Goal: Task Accomplishment & Management: Manage account settings

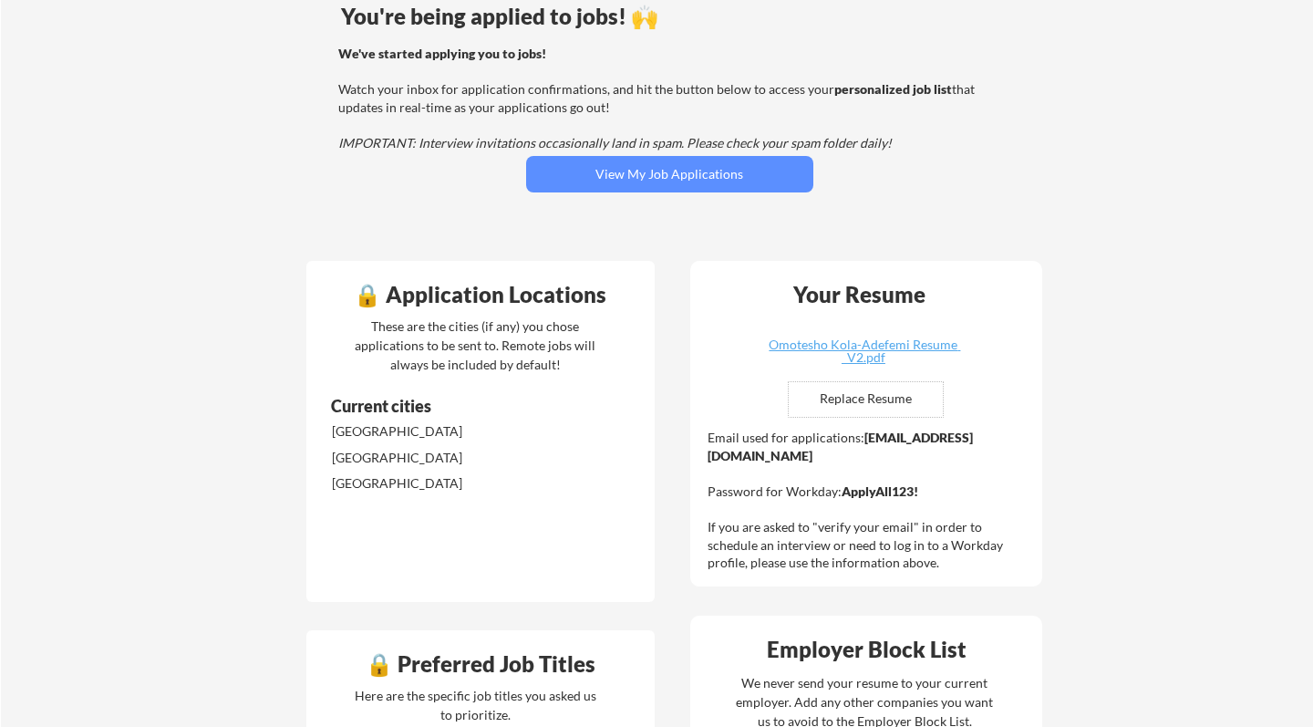
scroll to position [134, 0]
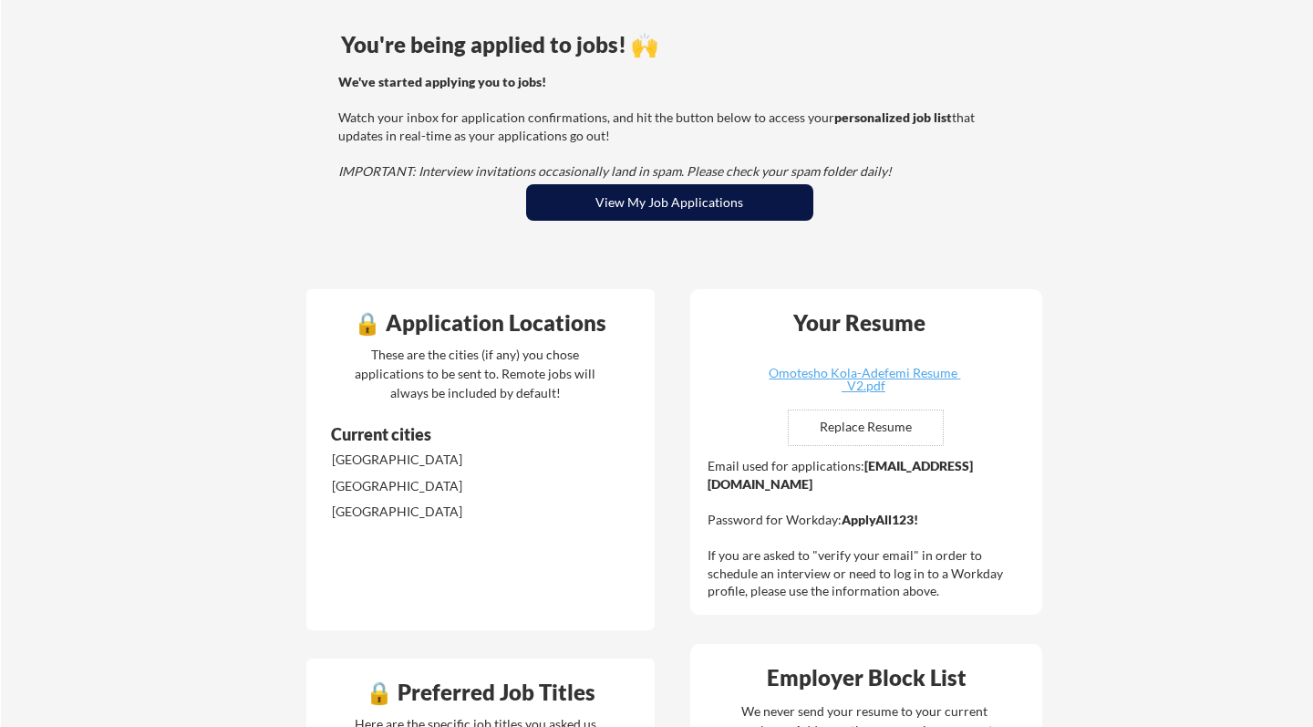
click at [726, 209] on button "View My Job Applications" at bounding box center [669, 202] width 287 height 36
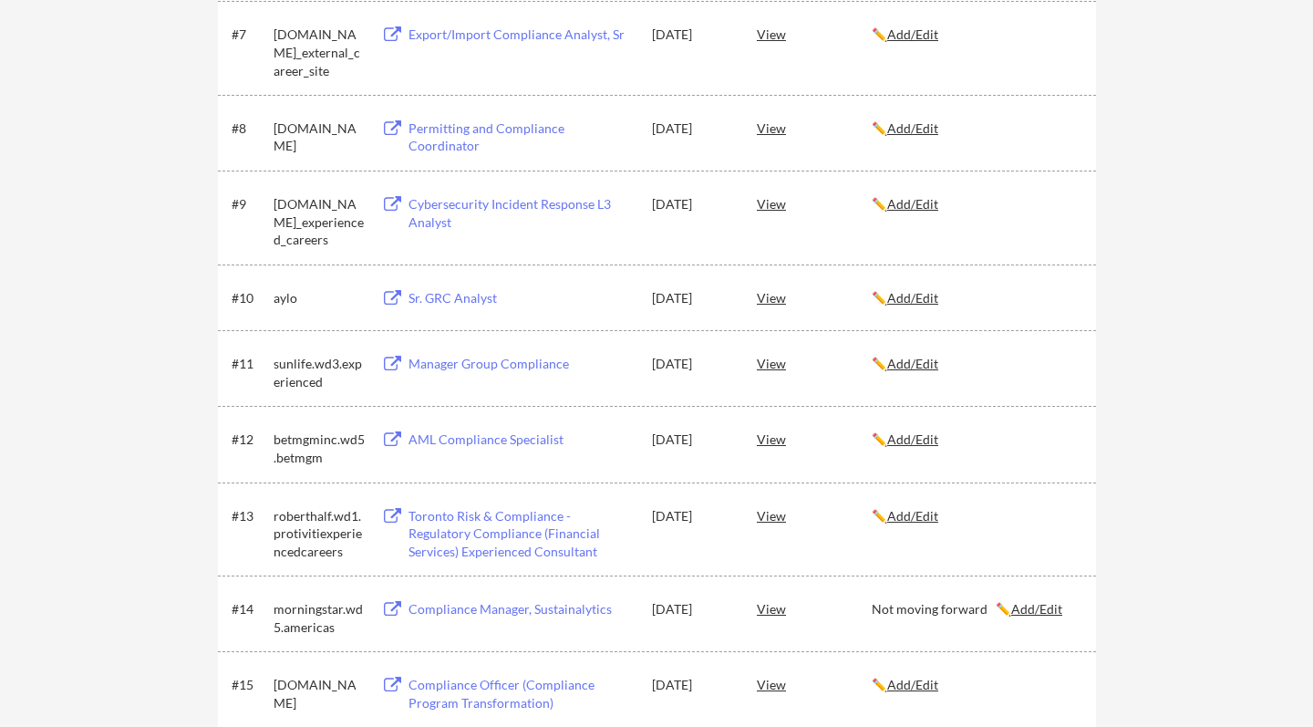
scroll to position [792, 0]
click at [768, 359] on div "View" at bounding box center [814, 361] width 115 height 33
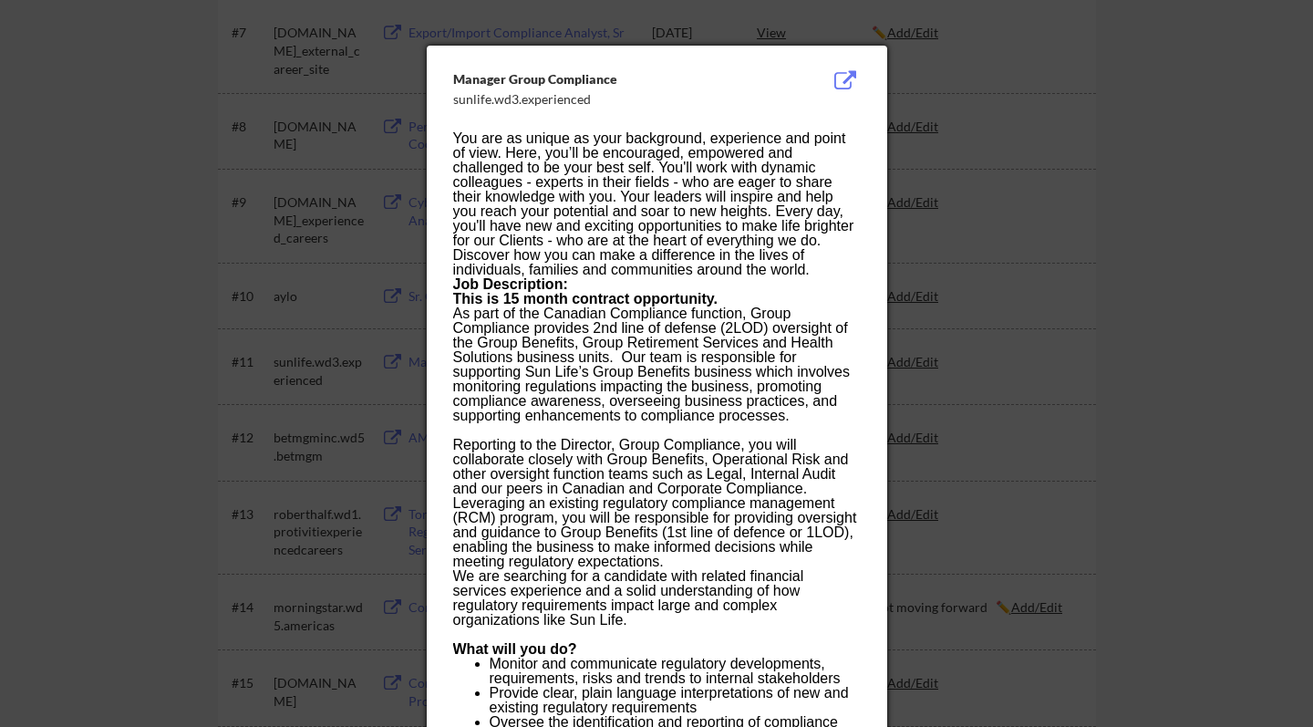
click at [955, 107] on div at bounding box center [656, 363] width 1313 height 727
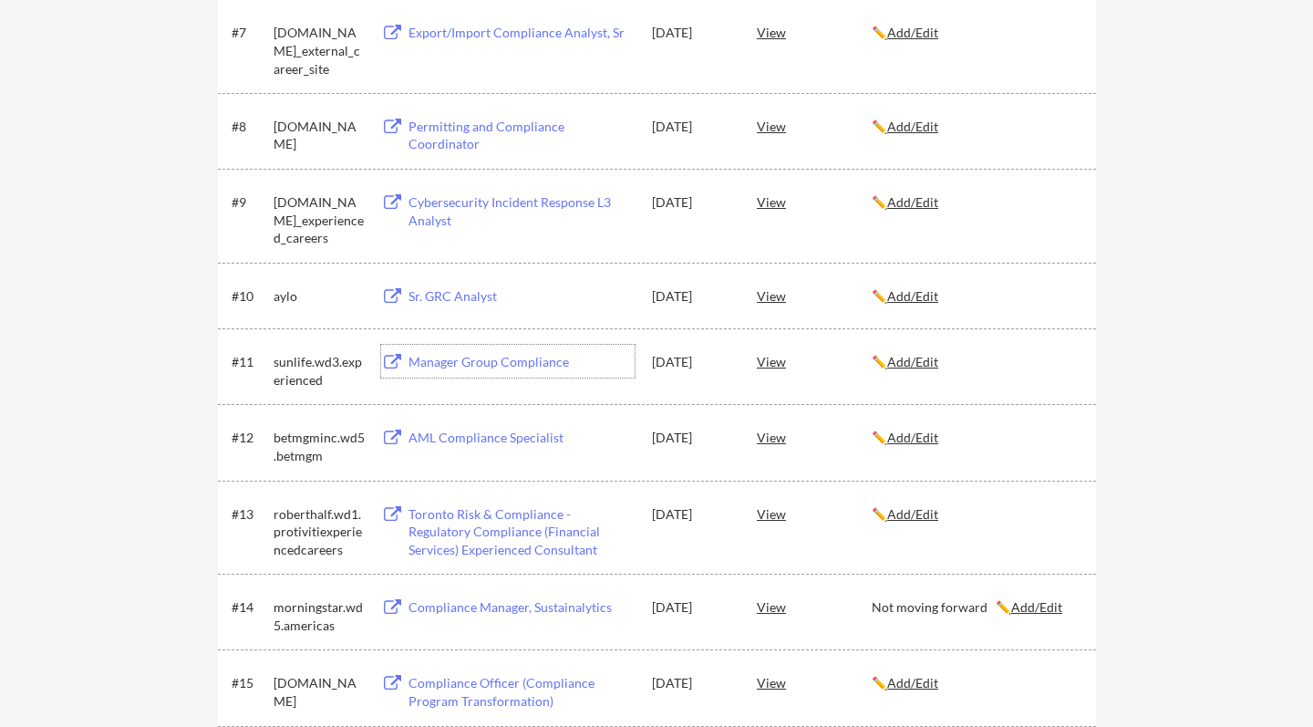
click at [538, 357] on div "Manager Group Compliance" at bounding box center [522, 362] width 226 height 18
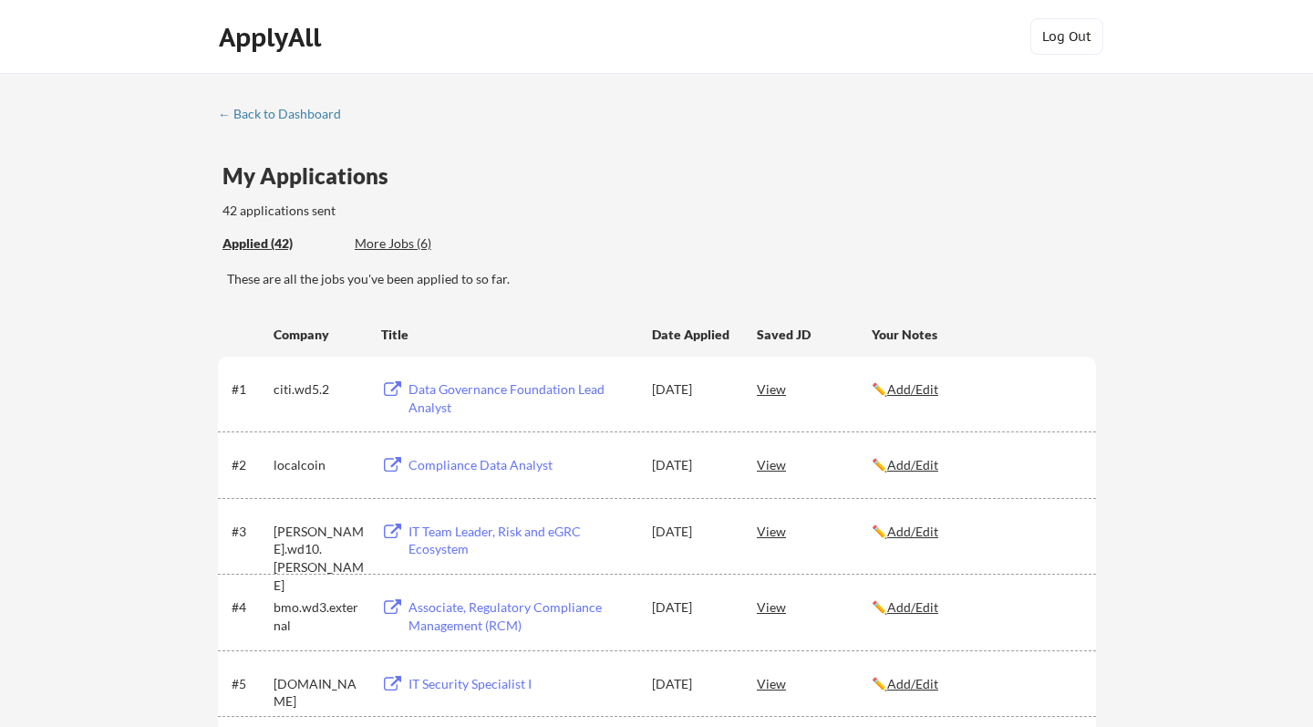
scroll to position [0, 0]
click at [272, 116] on div "← Back to Dashboard" at bounding box center [286, 114] width 137 height 13
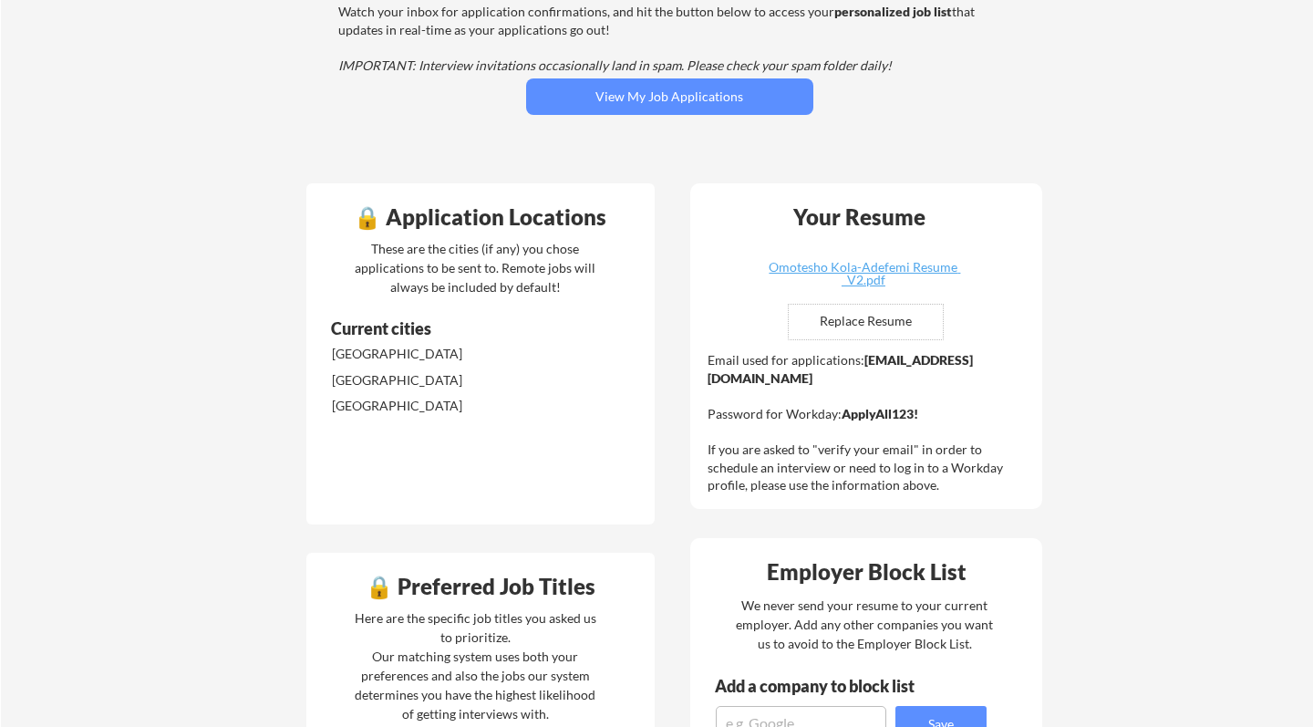
scroll to position [242, 0]
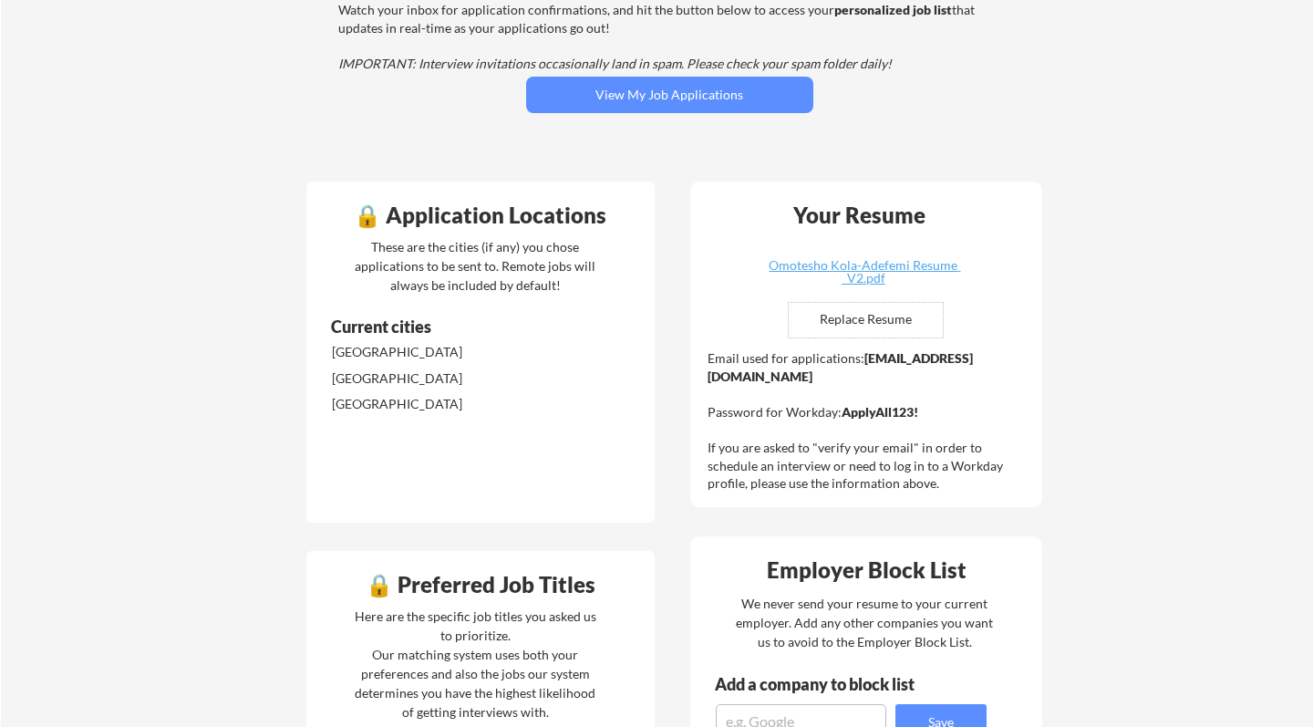
drag, startPoint x: 860, startPoint y: 357, endPoint x: 838, endPoint y: 378, distance: 31.0
click at [838, 378] on div "Email used for applications: omotesho.kola-adefemi@mailflux.com Password for Wo…" at bounding box center [869, 420] width 322 height 143
copy div "omotesho.kola-adefemi@mailflux.com"
click at [919, 409] on div "Email used for applications: omotesho.kola-adefemi@mailflux.com Password for Wo…" at bounding box center [869, 420] width 322 height 143
drag, startPoint x: 919, startPoint y: 409, endPoint x: 844, endPoint y: 406, distance: 75.7
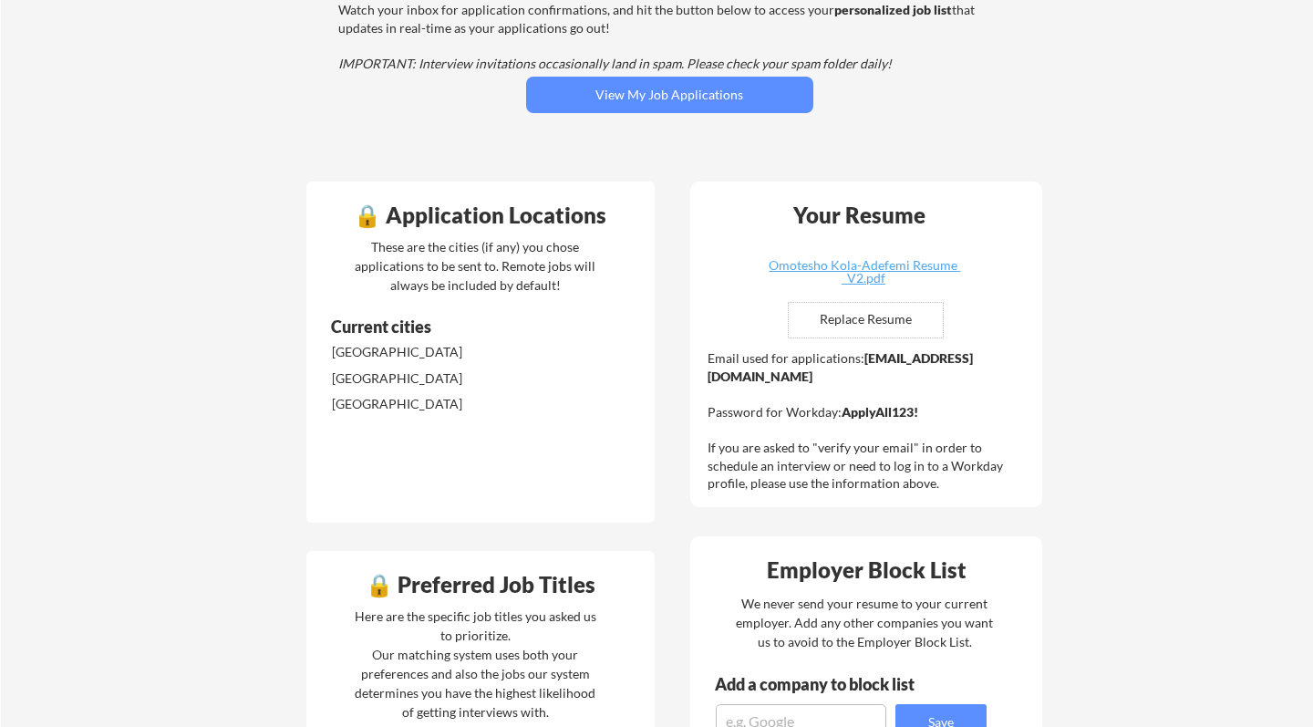
click at [844, 406] on div "Email used for applications: omotesho.kola-adefemi@mailflux.com Password for Wo…" at bounding box center [869, 420] width 322 height 143
copy div "ApplyAll123!"
click at [718, 117] on div "You're being applied to jobs! 🙌 We've started applying you to jobs! Watch your …" at bounding box center [670, 43] width 736 height 252
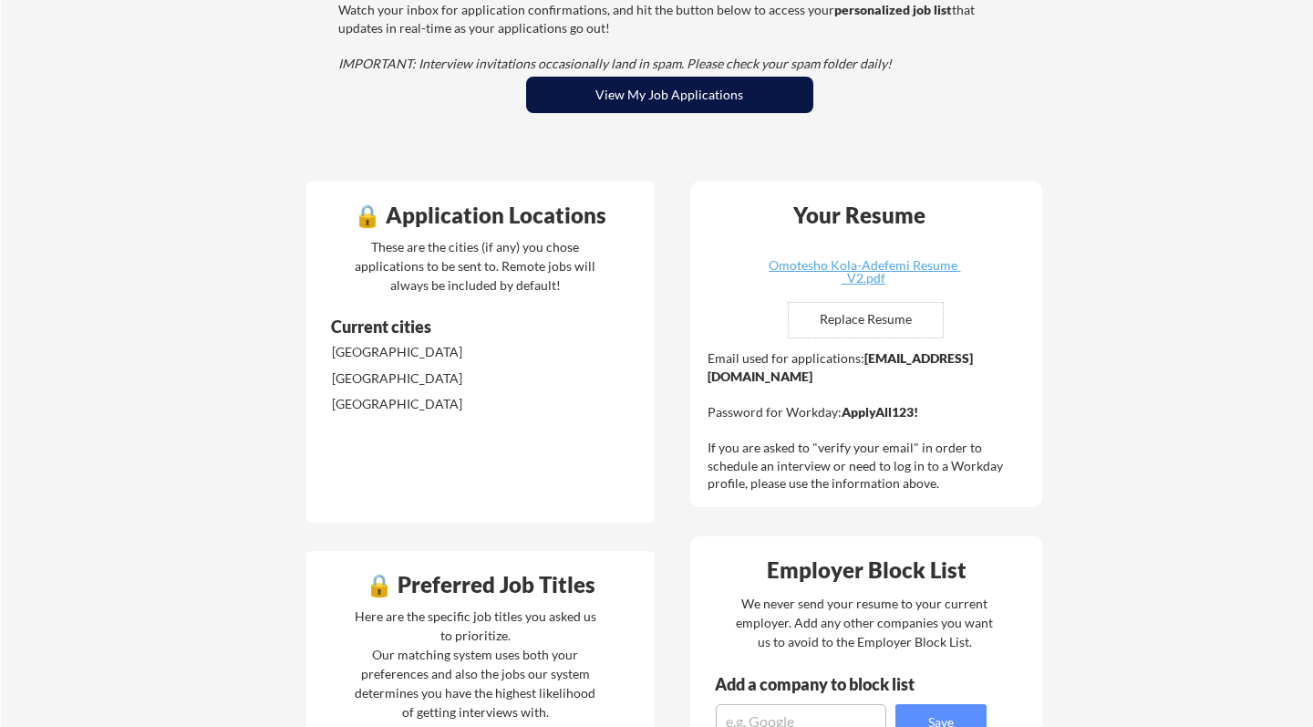
click at [718, 96] on button "View My Job Applications" at bounding box center [669, 95] width 287 height 36
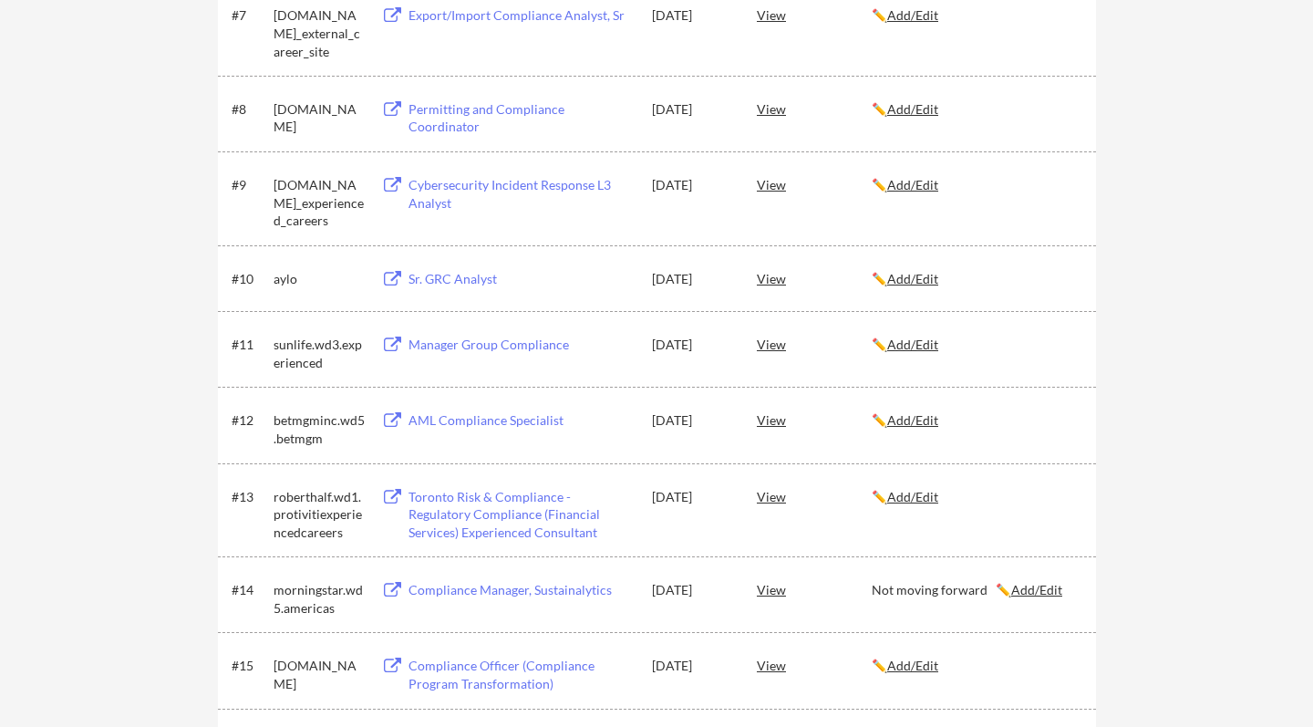
scroll to position [813, 0]
click at [916, 344] on u "Add/Edit" at bounding box center [912, 342] width 51 height 16
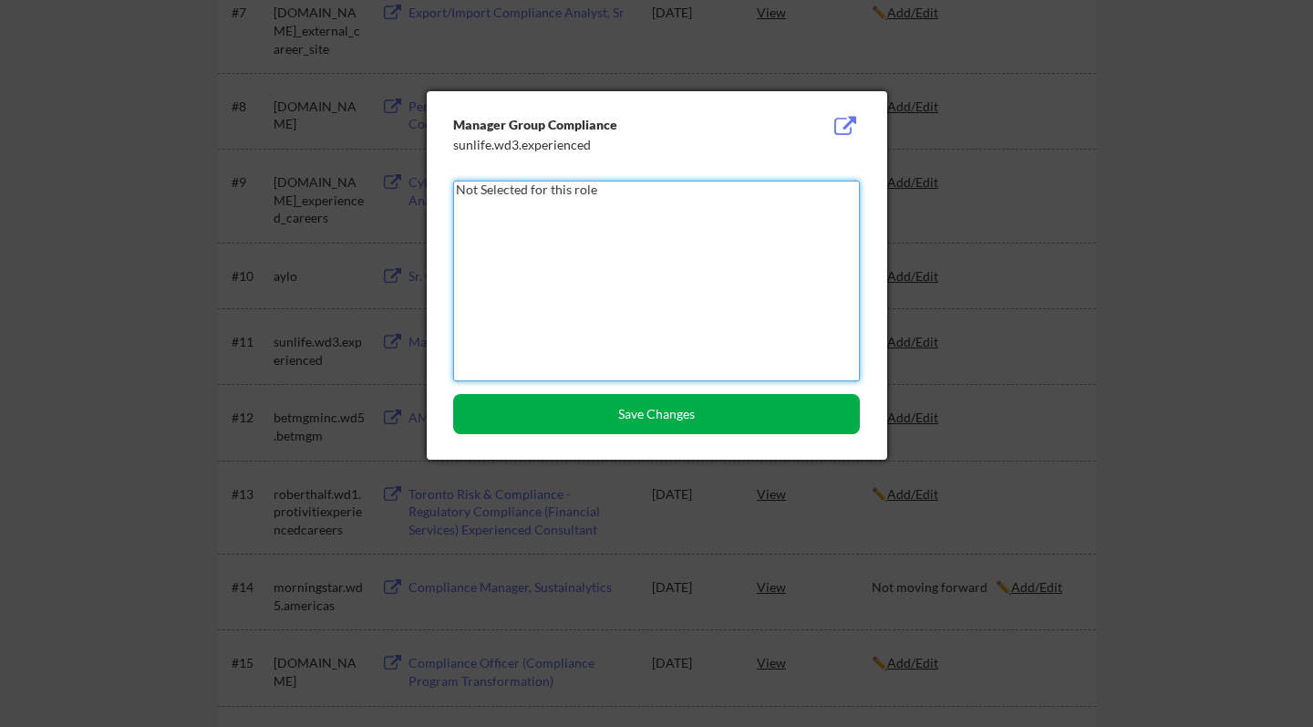
type textarea "Not Selected for this role"
click at [668, 432] on button "Save Changes" at bounding box center [656, 414] width 407 height 40
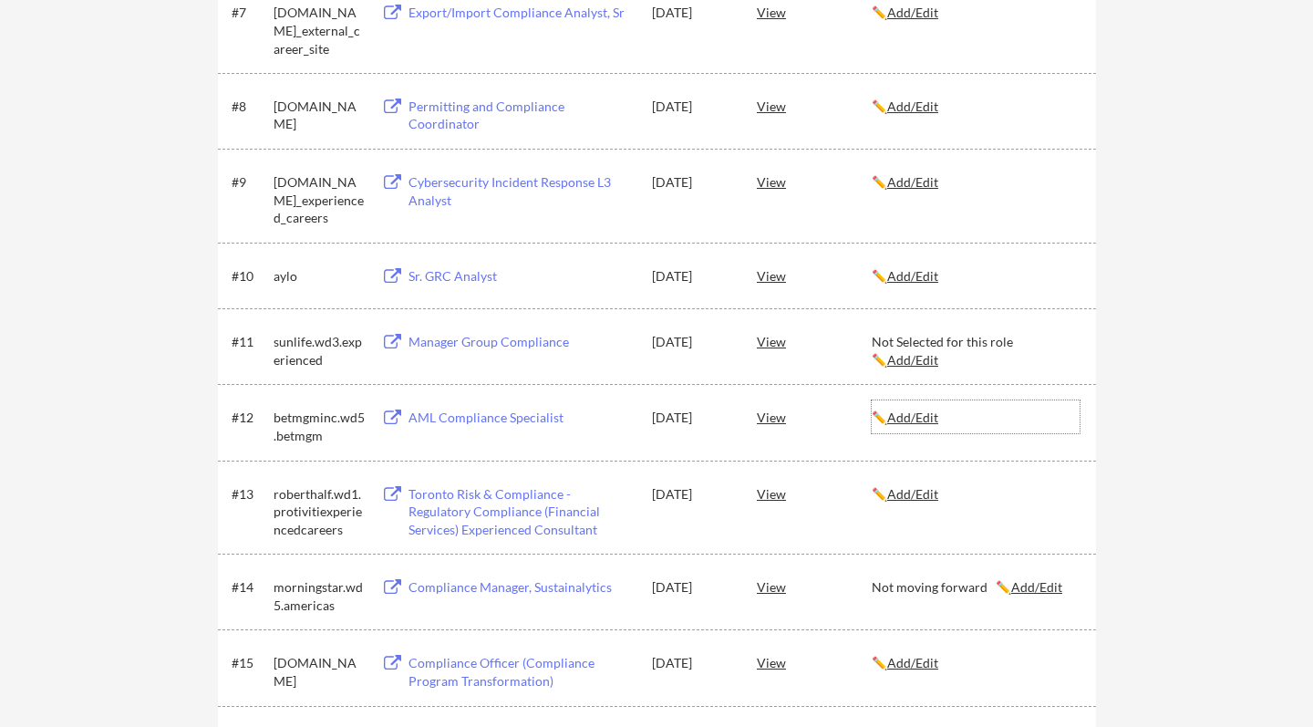
click at [927, 420] on u "Add/Edit" at bounding box center [912, 417] width 51 height 16
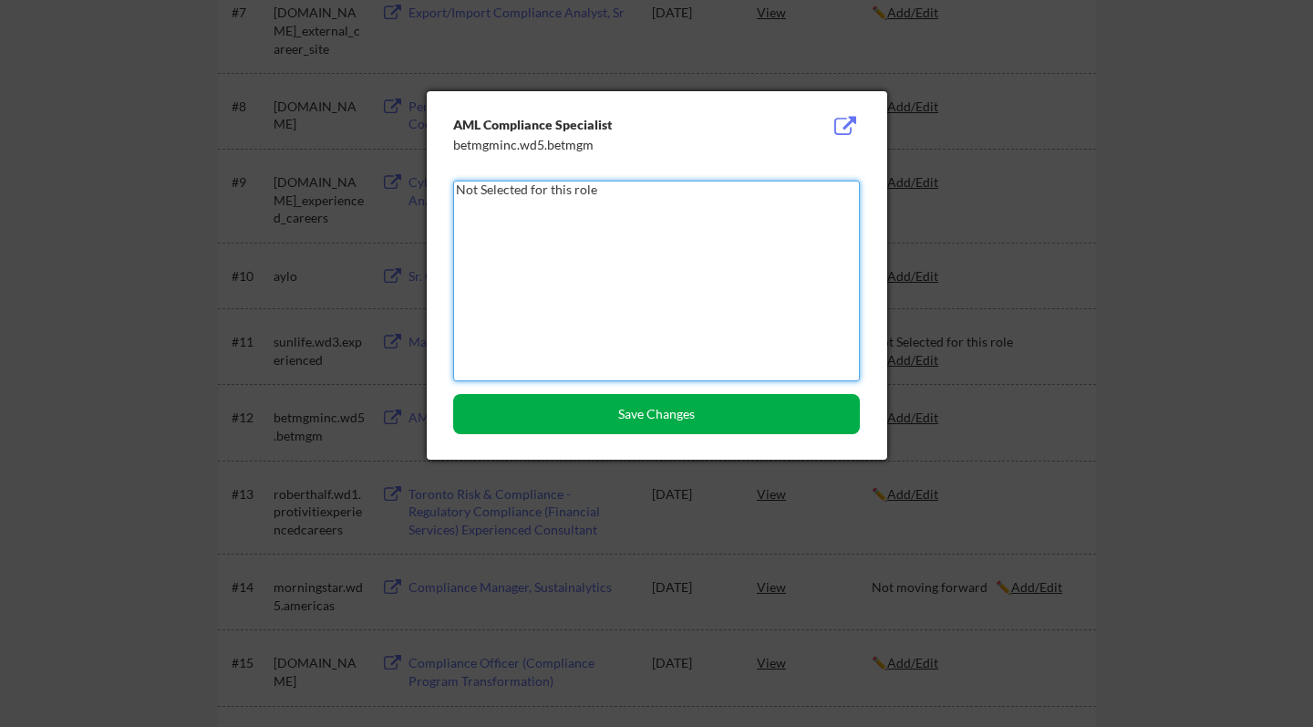
type textarea "Not Selected for this role"
click at [745, 400] on button "Save Changes" at bounding box center [656, 414] width 407 height 40
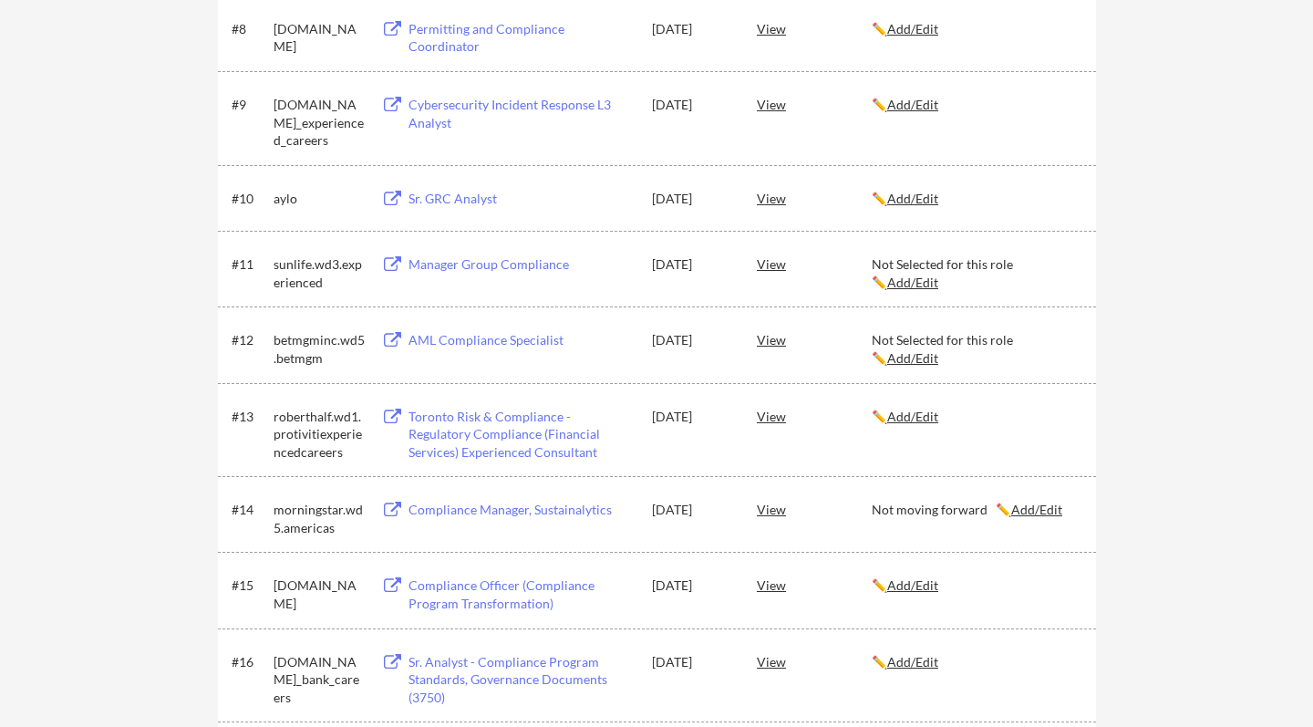
scroll to position [892, 0]
click at [540, 421] on div "Toronto Risk & Compliance - Regulatory Compliance (Financial Services) Experien…" at bounding box center [522, 433] width 226 height 54
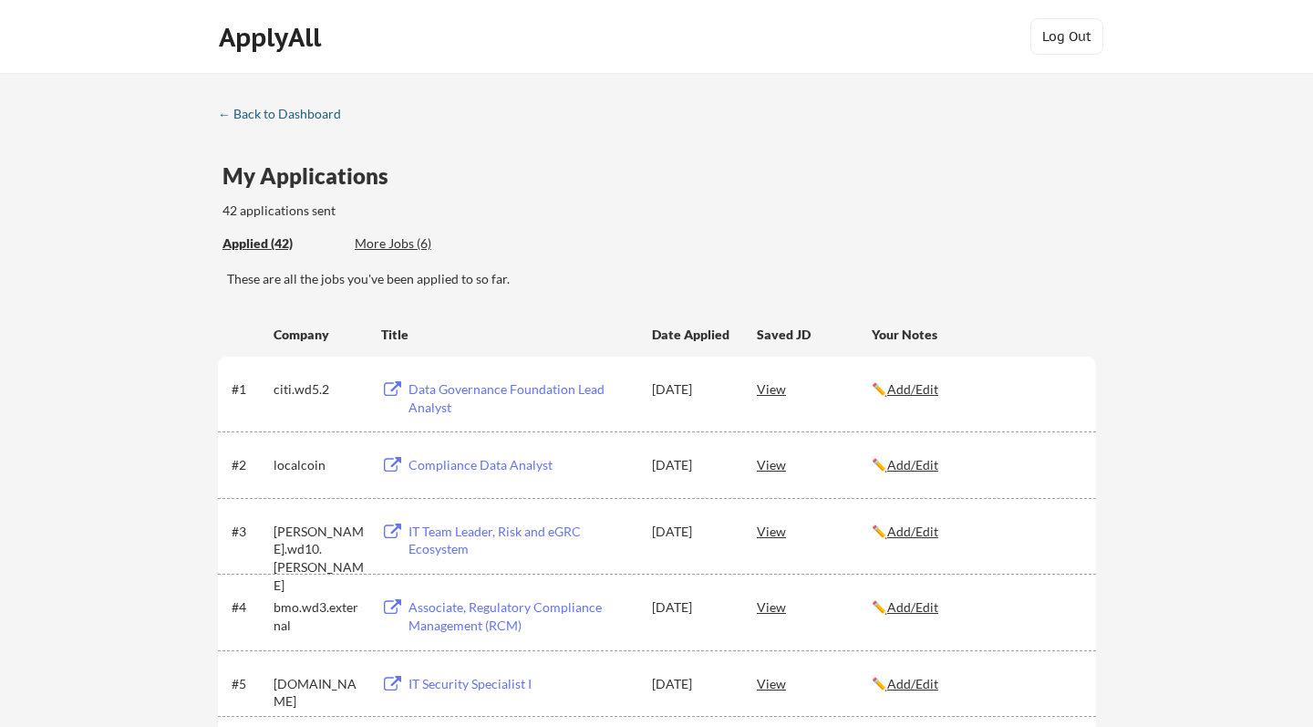
scroll to position [0, 0]
click at [252, 116] on div "← Back to Dashboard" at bounding box center [286, 114] width 137 height 13
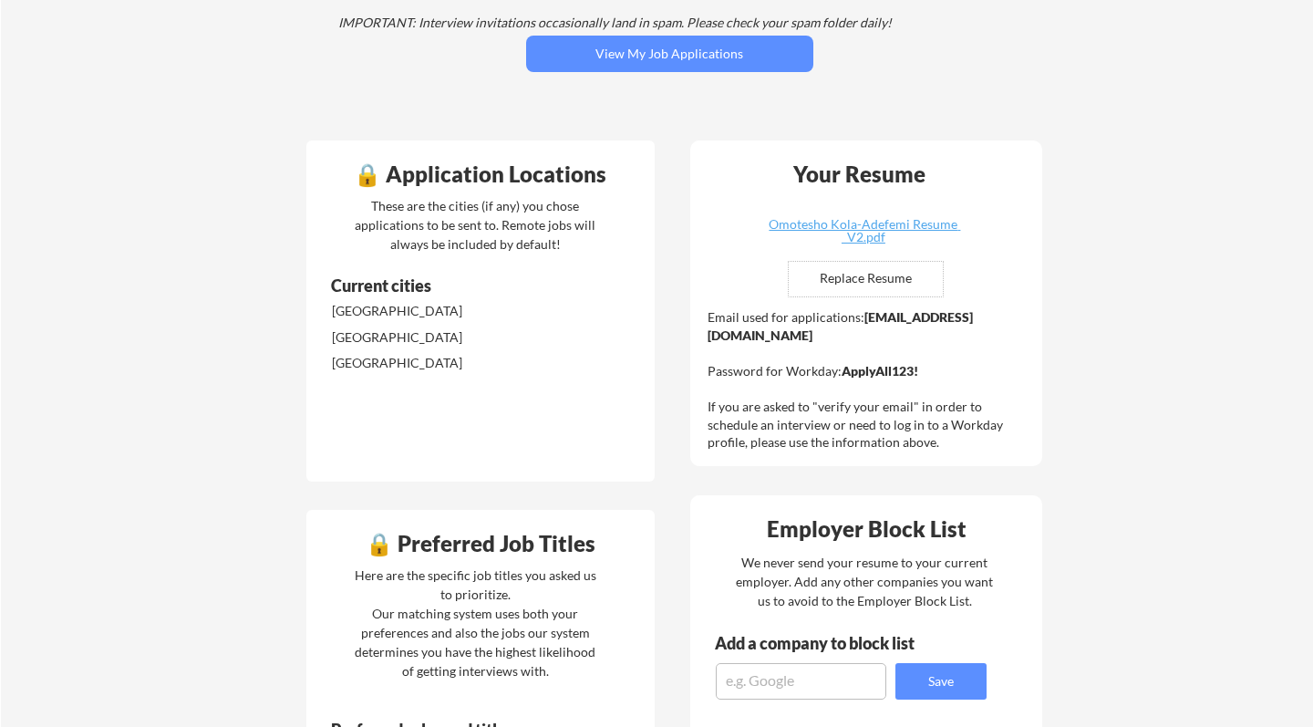
scroll to position [286, 0]
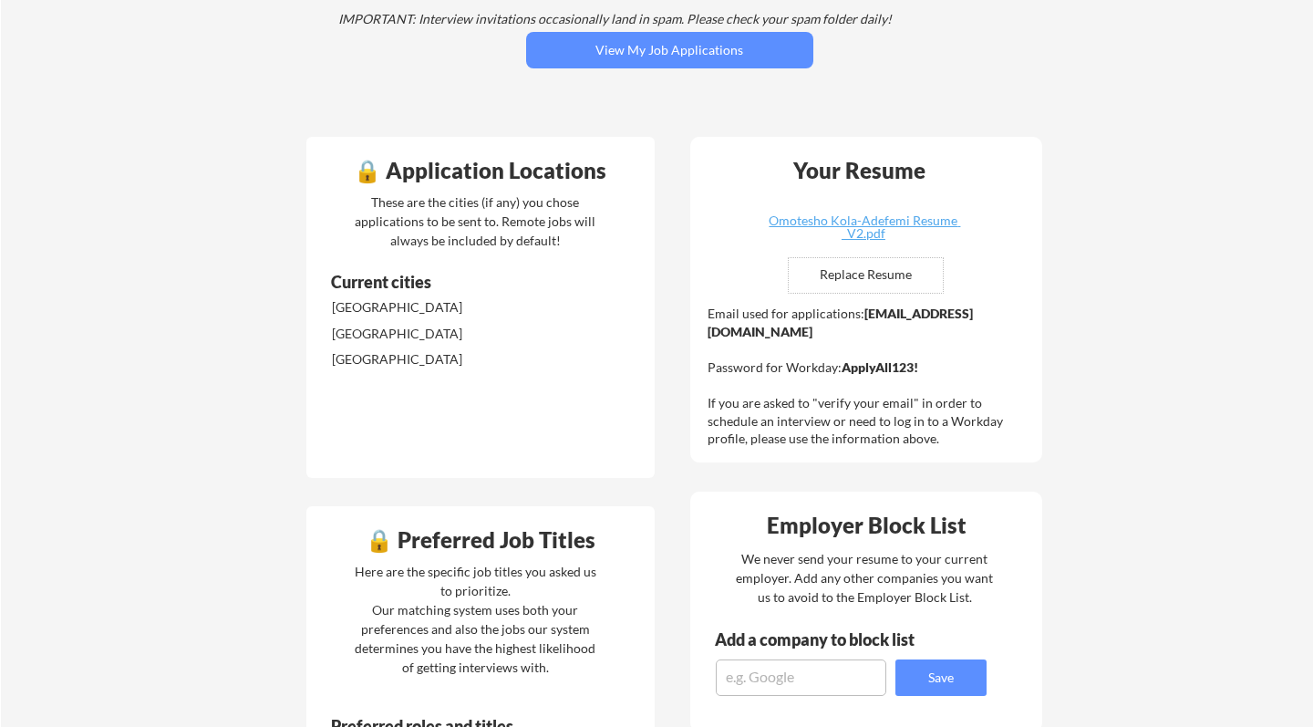
click at [863, 319] on strong "[EMAIL_ADDRESS][DOMAIN_NAME]" at bounding box center [840, 323] width 265 height 34
drag, startPoint x: 863, startPoint y: 319, endPoint x: 841, endPoint y: 336, distance: 27.4
click at [841, 336] on strong "[EMAIL_ADDRESS][DOMAIN_NAME]" at bounding box center [840, 323] width 265 height 34
copy div "[EMAIL_ADDRESS][DOMAIN_NAME]"
click at [913, 366] on strong "ApplyAll123!" at bounding box center [880, 367] width 77 height 16
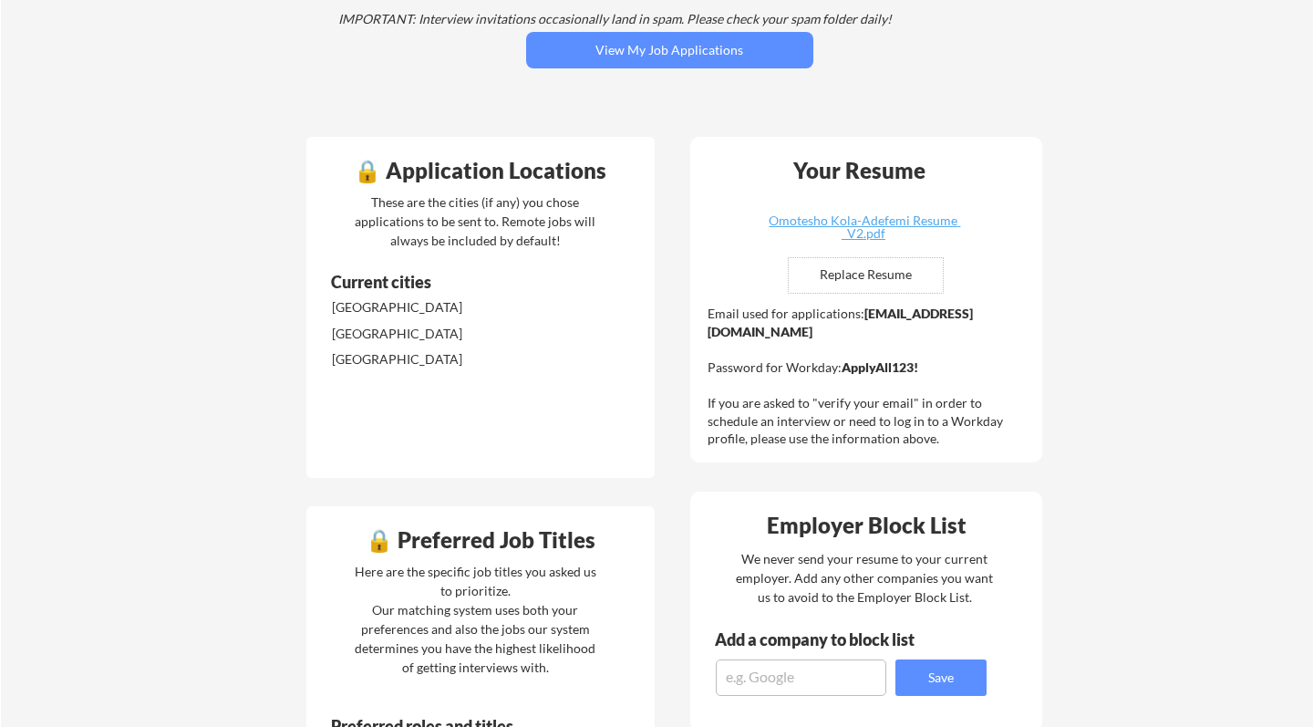
click at [918, 366] on div "Email used for applications: [EMAIL_ADDRESS][DOMAIN_NAME] Password for Workday:…" at bounding box center [869, 376] width 322 height 143
drag, startPoint x: 917, startPoint y: 364, endPoint x: 842, endPoint y: 363, distance: 75.7
click at [842, 363] on strong "ApplyAll123!" at bounding box center [880, 367] width 77 height 16
copy div "ApplyAll123!"
click at [745, 65] on button "View My Job Applications" at bounding box center [669, 50] width 287 height 36
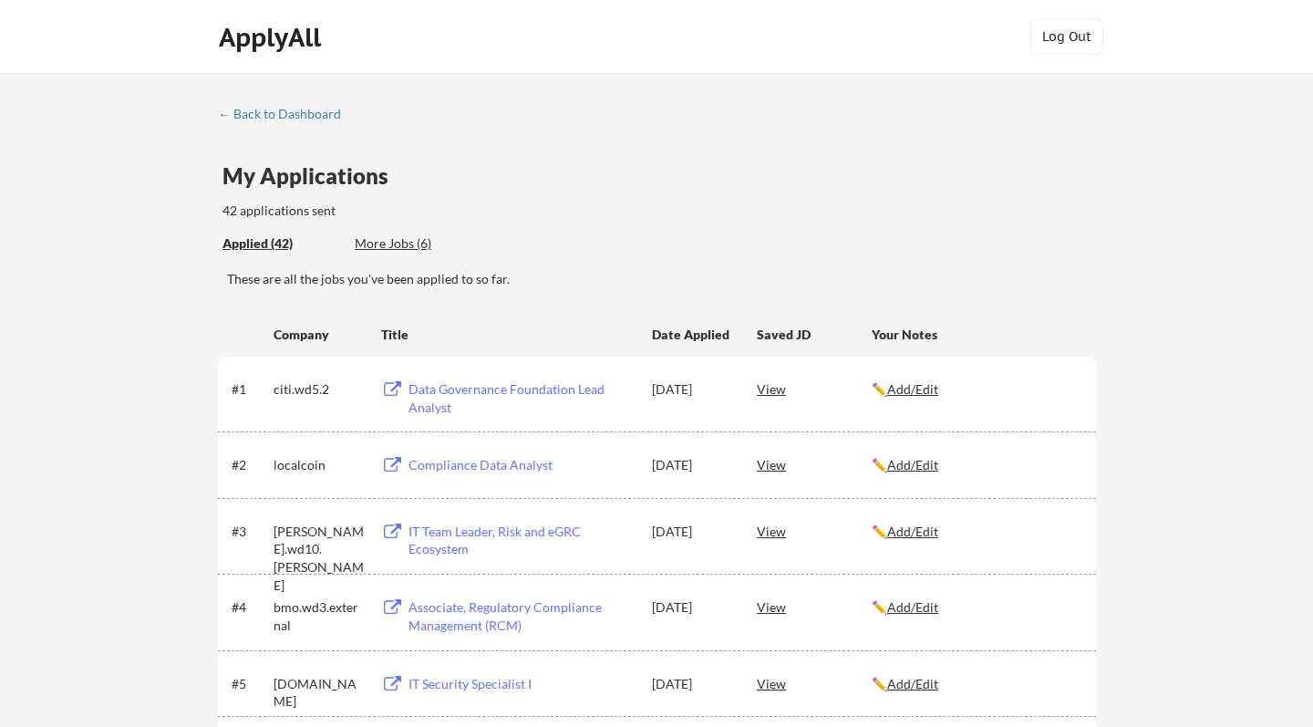
click at [415, 246] on div "More Jobs (6)" at bounding box center [422, 243] width 134 height 18
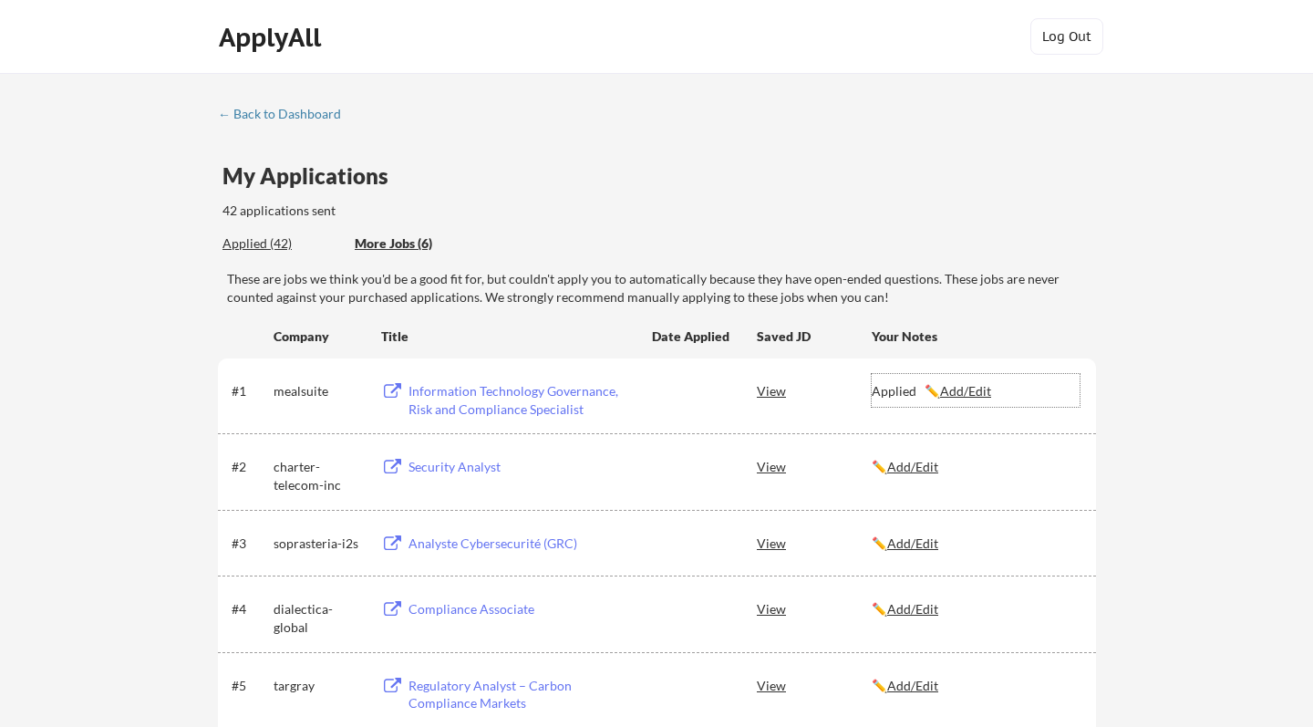
click at [967, 395] on u "Add/Edit" at bounding box center [965, 391] width 51 height 16
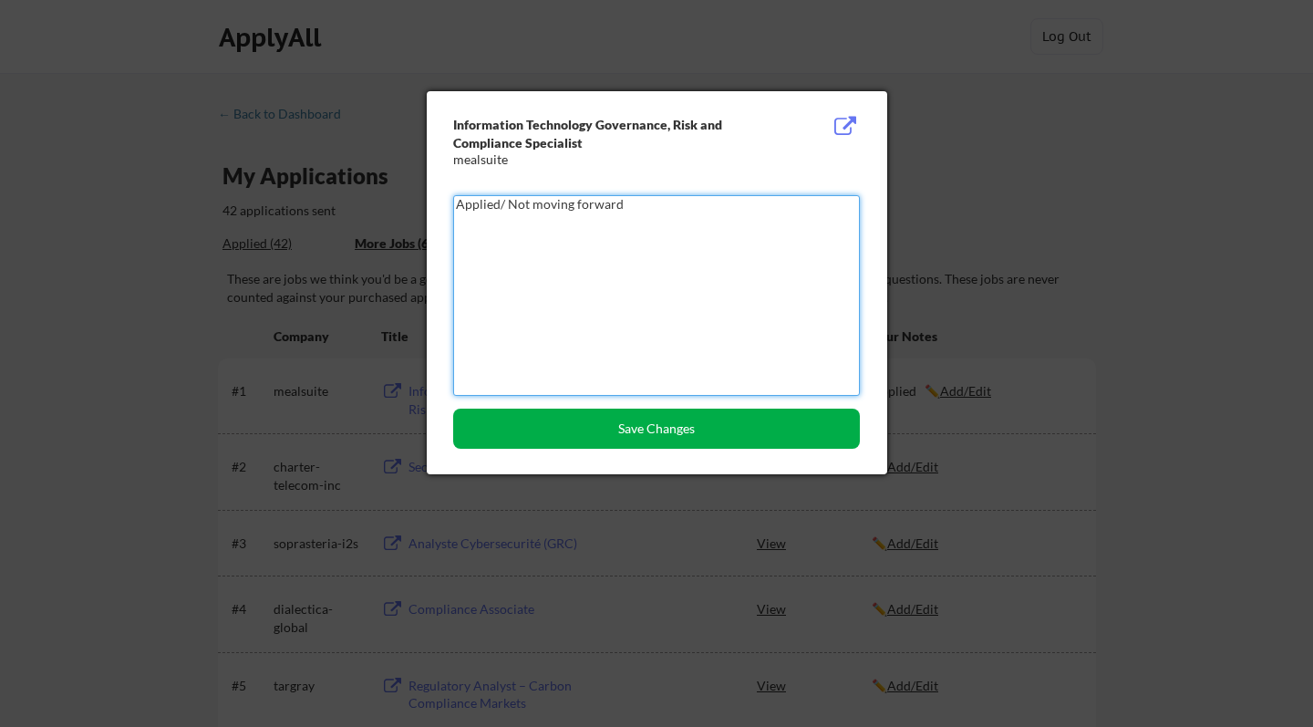
type textarea "Applied/ Not moving forward"
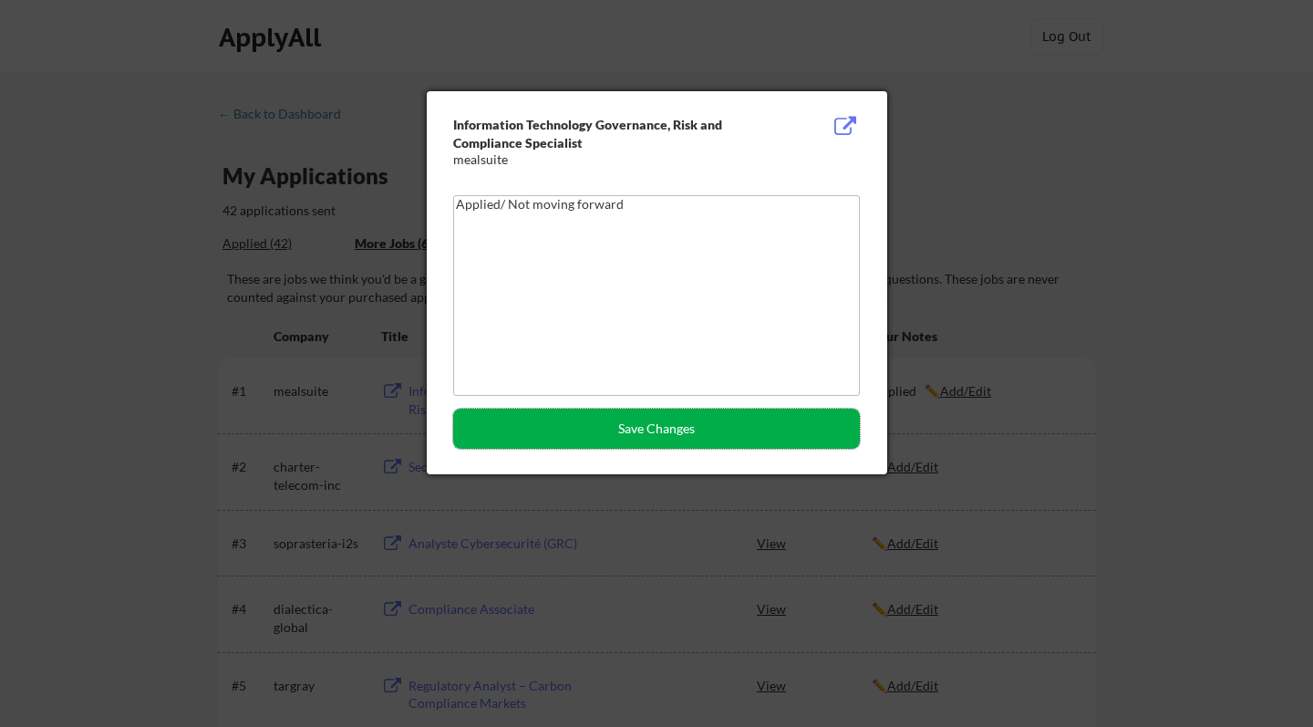
click at [647, 422] on button "Save Changes" at bounding box center [656, 429] width 407 height 40
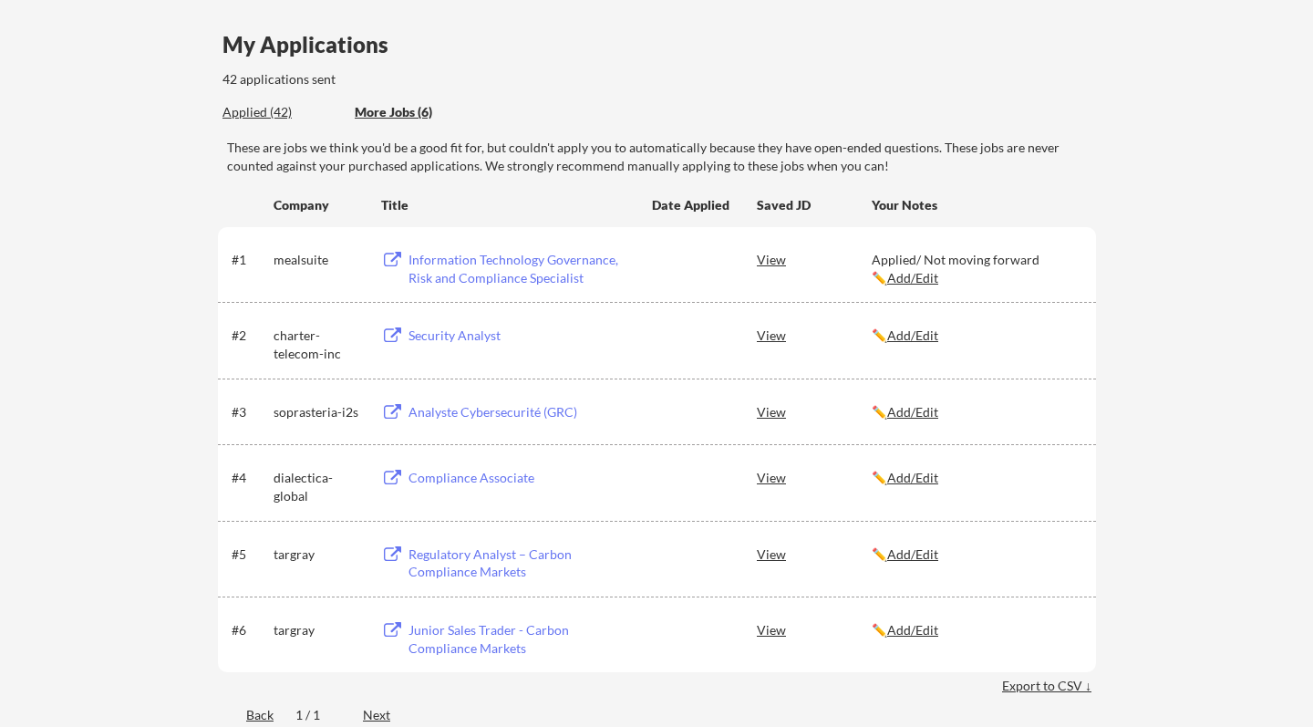
scroll to position [112, 0]
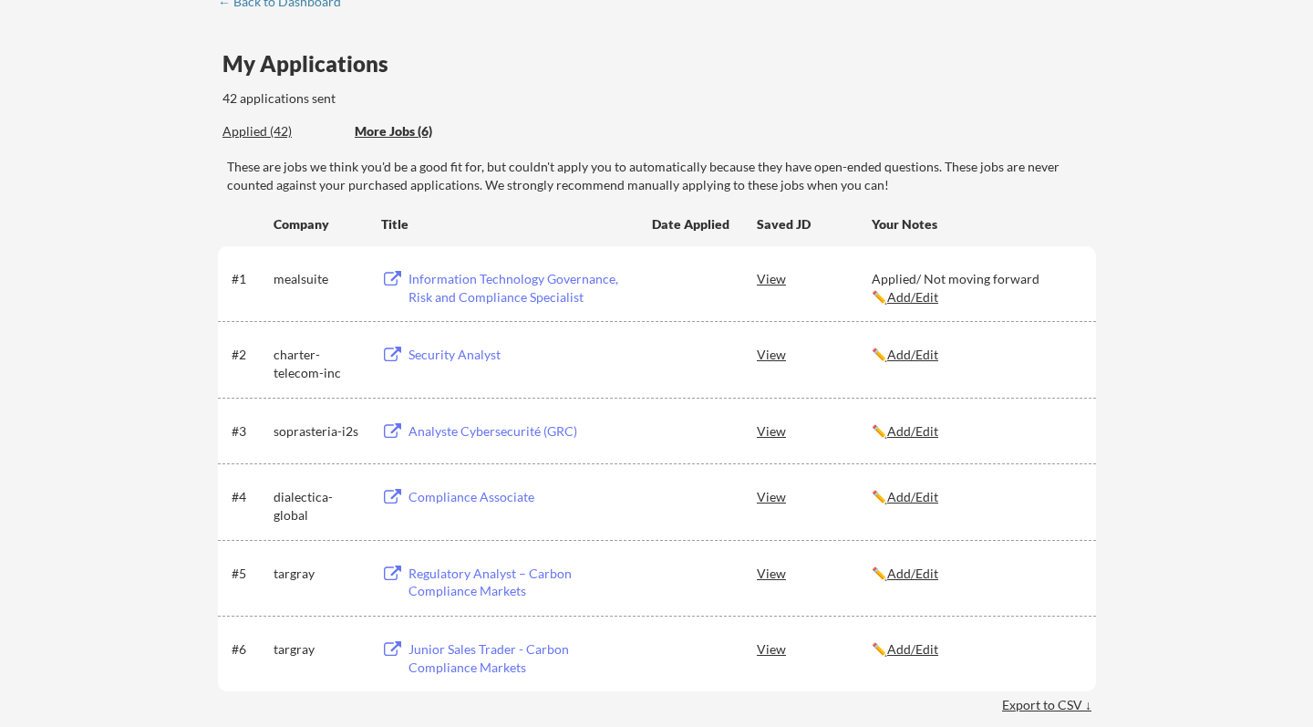
click at [268, 121] on div "Applied (42) More Jobs (6)" at bounding box center [356, 131] width 266 height 37
click at [270, 129] on div "Applied (42)" at bounding box center [282, 131] width 119 height 18
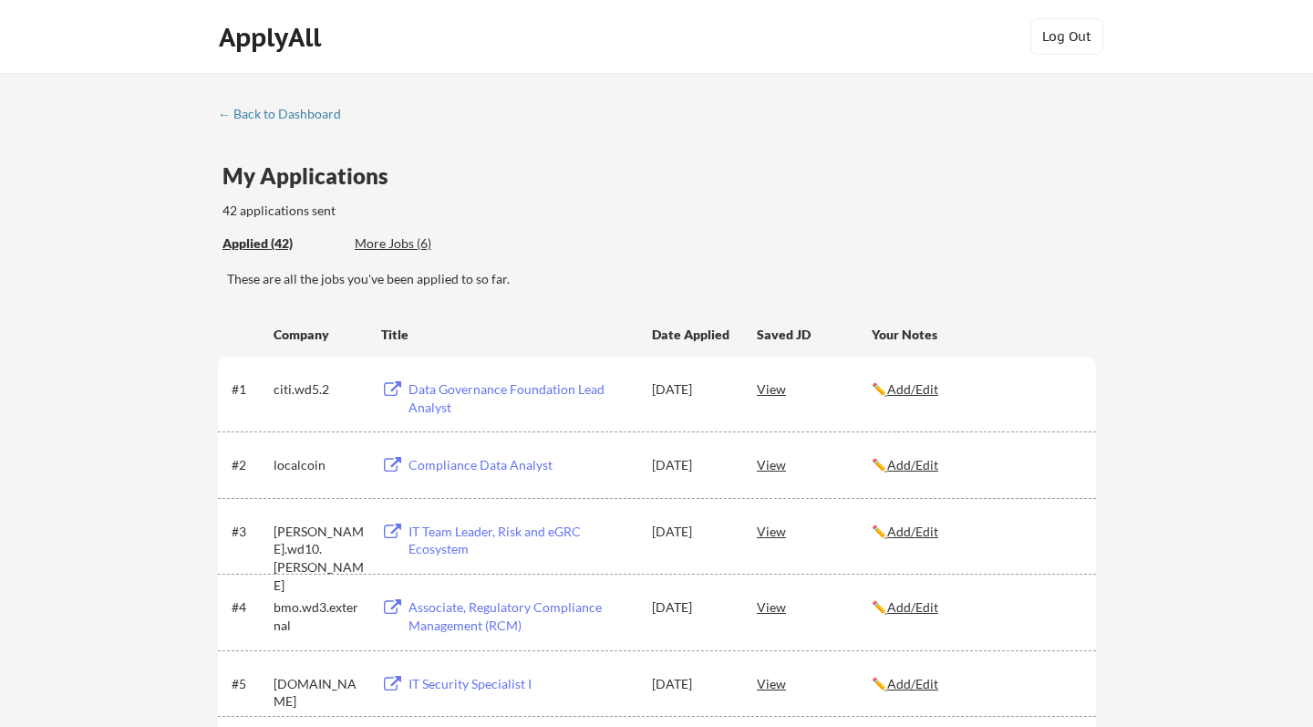
scroll to position [0, 0]
